Goal: Task Accomplishment & Management: Manage account settings

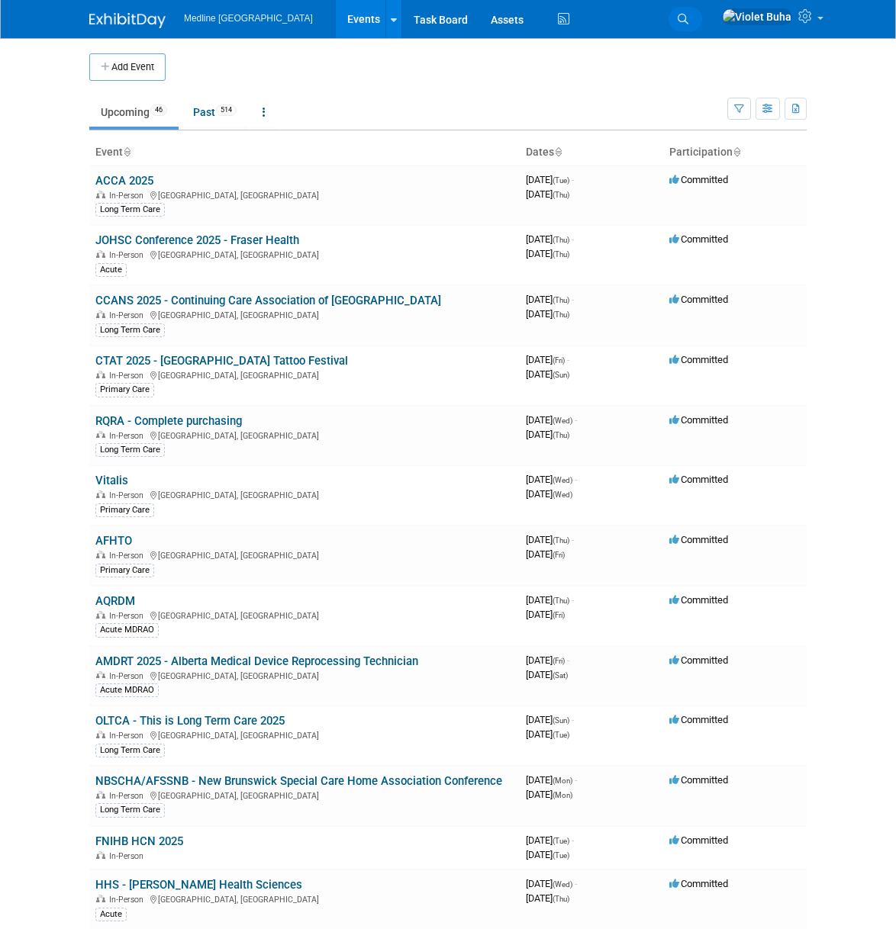
click at [688, 18] on icon at bounding box center [683, 19] width 11 height 11
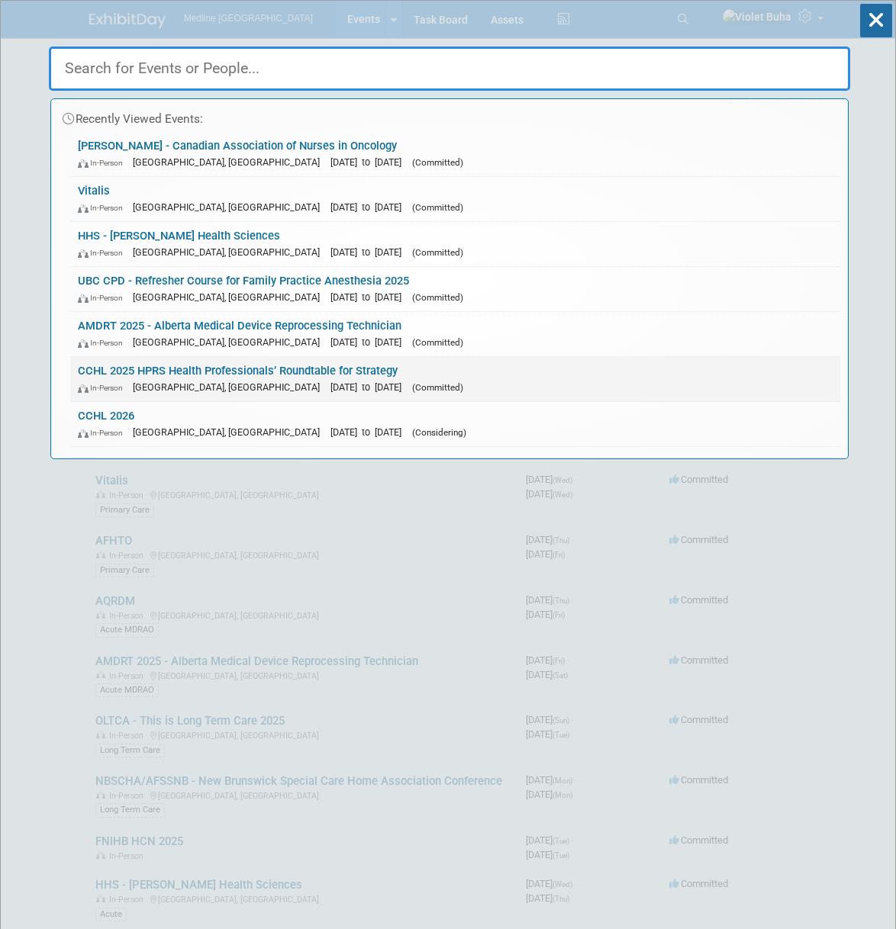
click at [151, 366] on link "CCHL 2025 HPRS Health Professionals’ Roundtable for Strategy In-Person Vancouve…" at bounding box center [455, 379] width 770 height 44
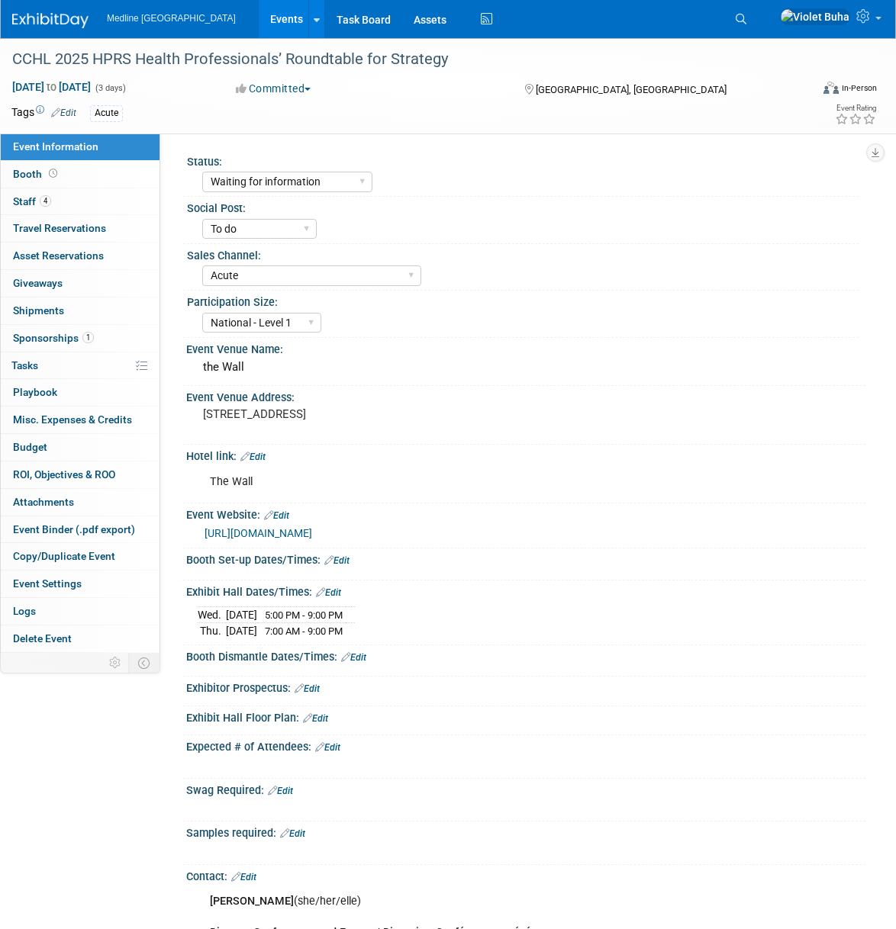
select select "Waiting for information"
select select "To do"
select select "Acute"
select select "National - Level 1"
click at [89, 206] on link "4 Staff 4" at bounding box center [80, 201] width 159 height 27
